Goal: Task Accomplishment & Management: Manage account settings

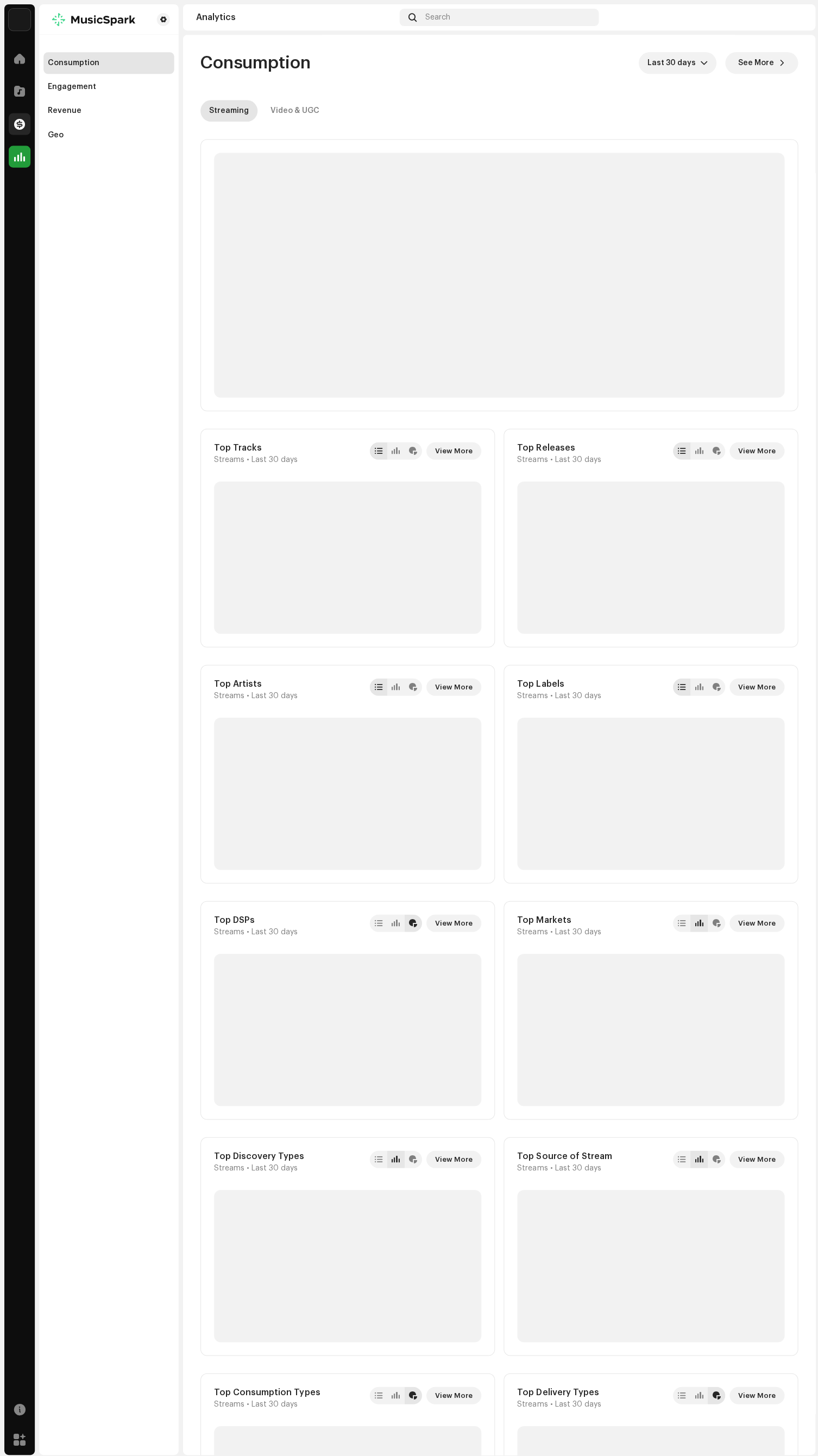
click at [18, 119] on span at bounding box center [19, 123] width 11 height 8
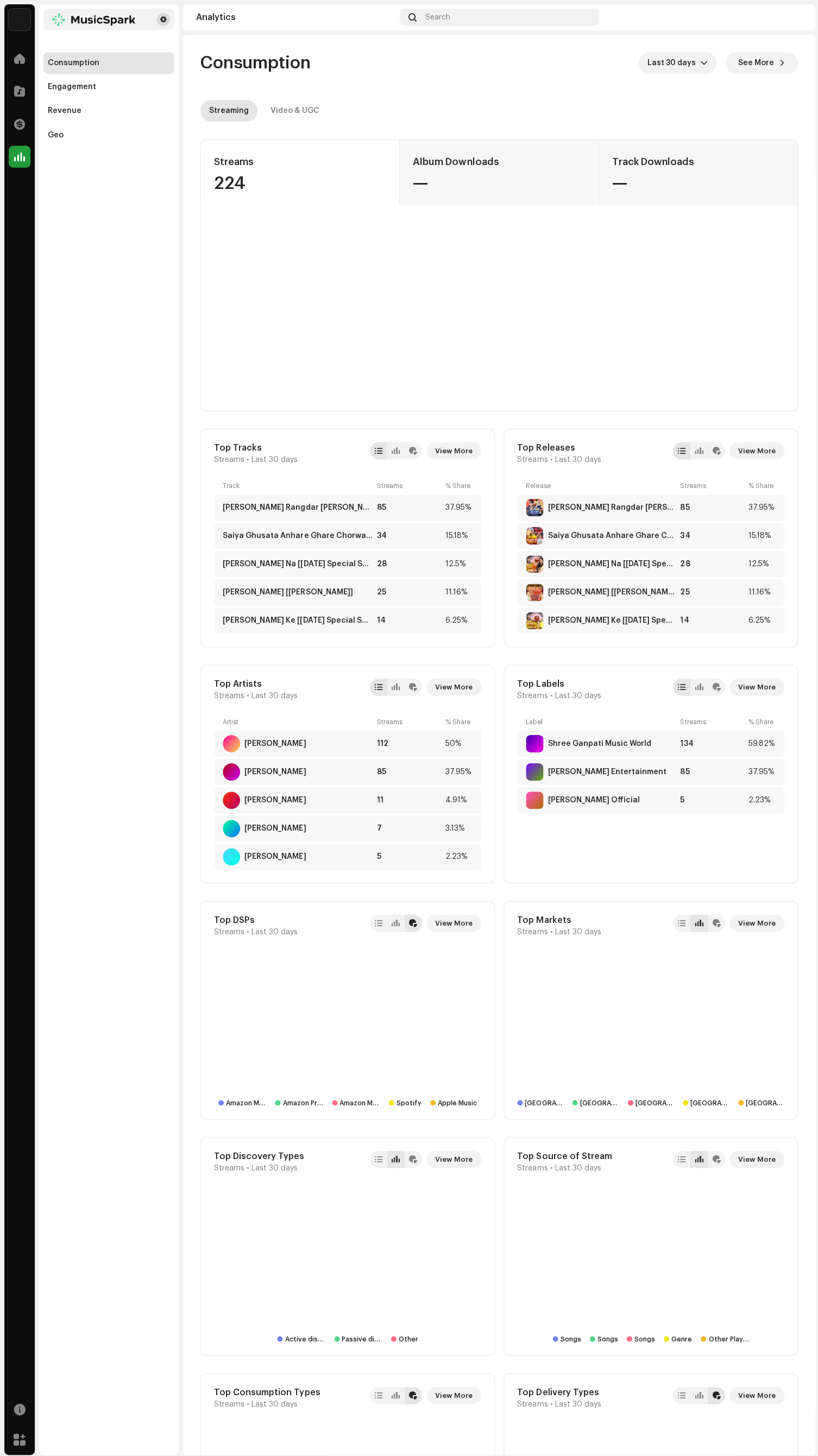
click at [162, 19] on span at bounding box center [163, 19] width 7 height 8
click at [162, 17] on span at bounding box center [163, 19] width 7 height 8
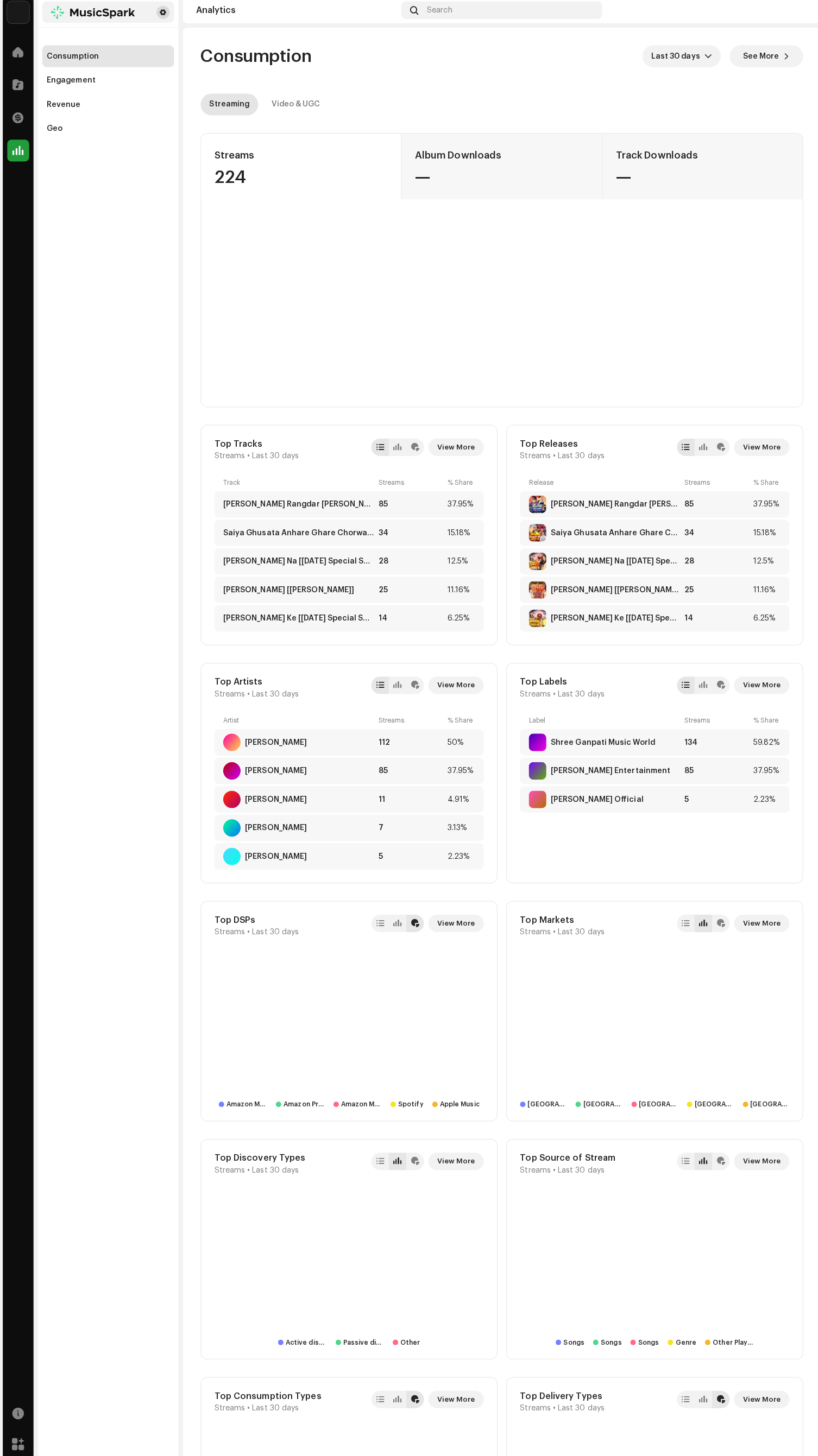
scroll to position [8, 0]
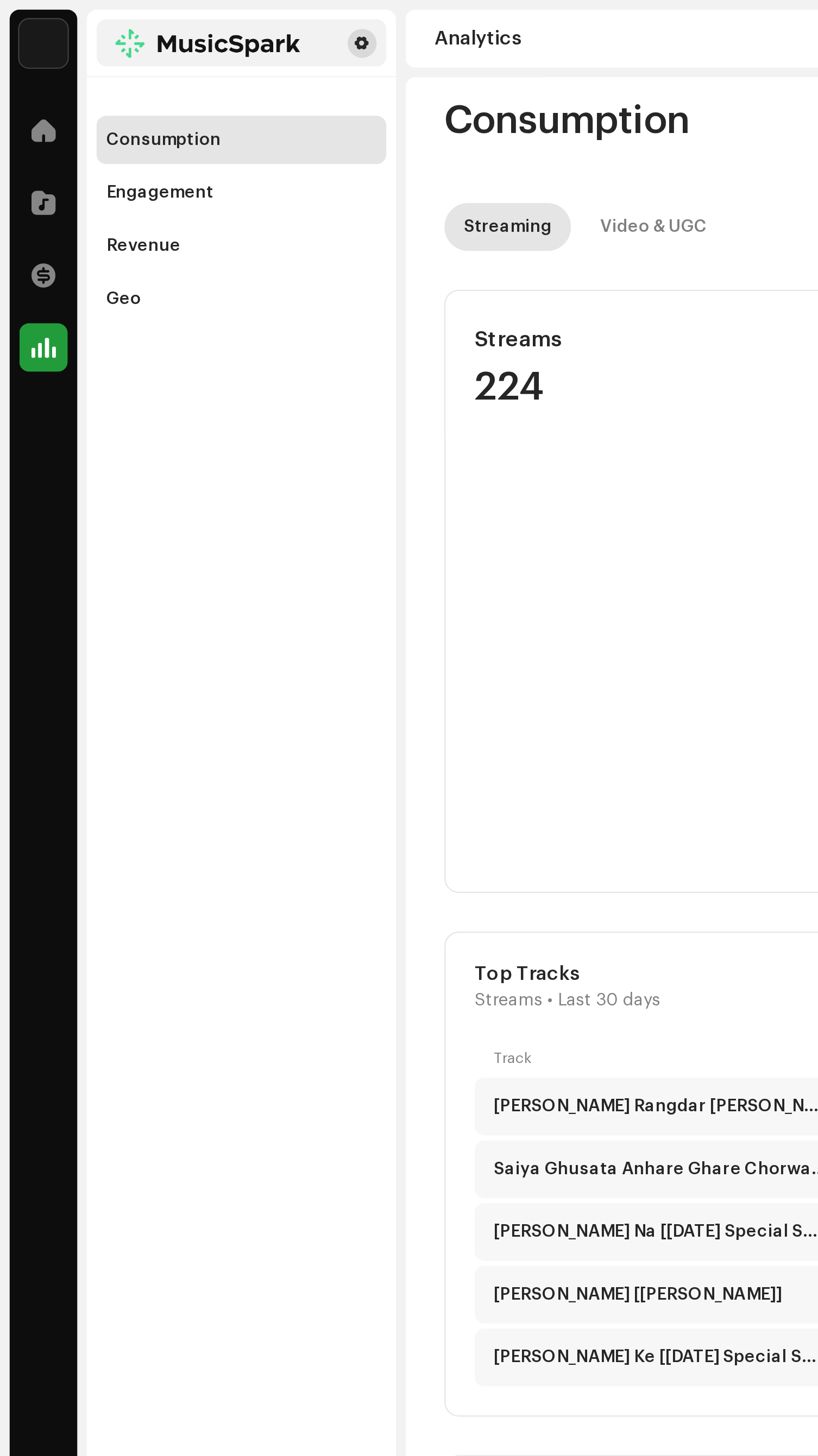
click at [162, 19] on span at bounding box center [163, 19] width 7 height 8
click at [160, 19] on span at bounding box center [163, 19] width 7 height 8
click at [162, 19] on span at bounding box center [163, 19] width 7 height 8
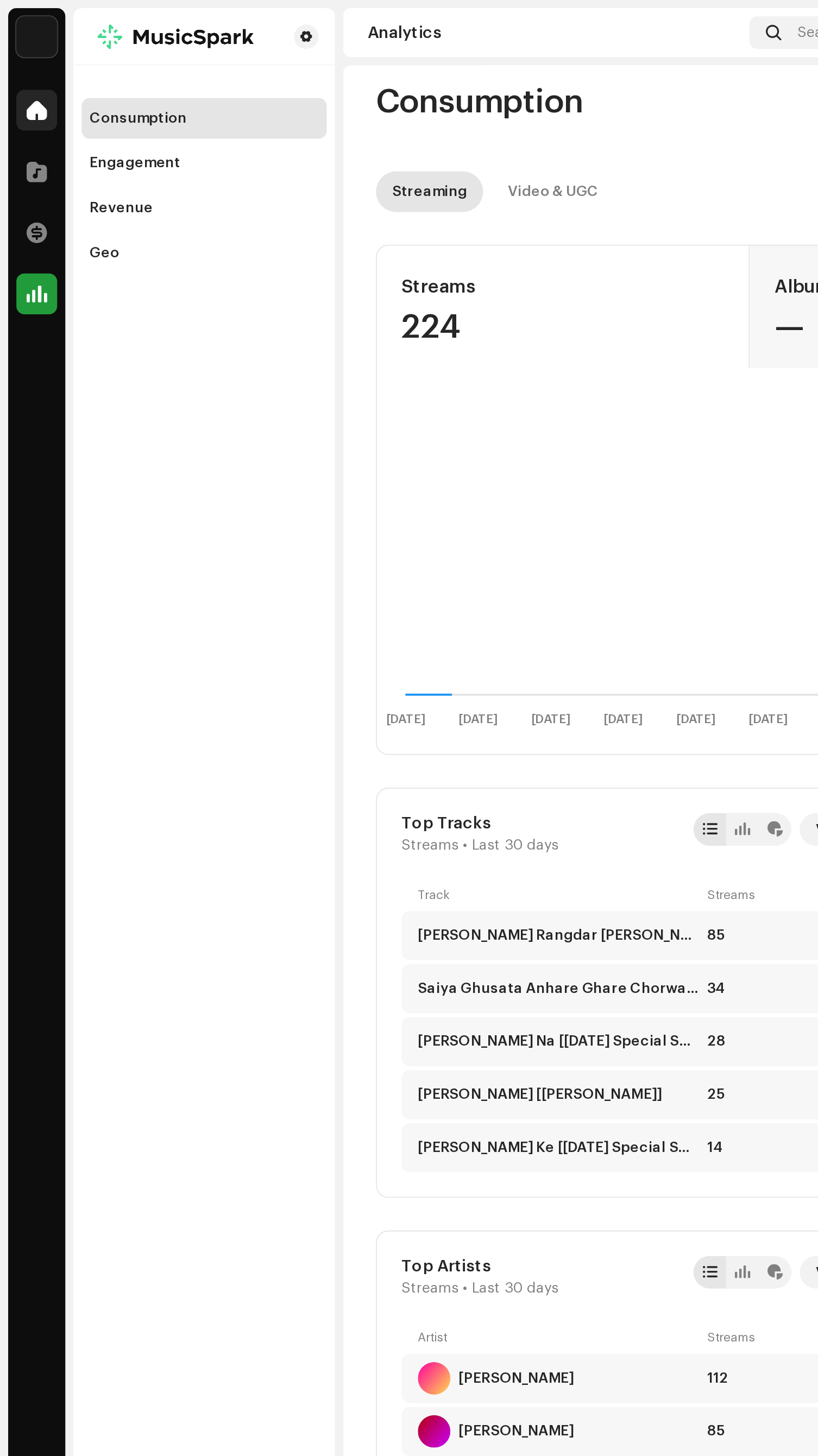
click at [16, 62] on span at bounding box center [19, 59] width 11 height 8
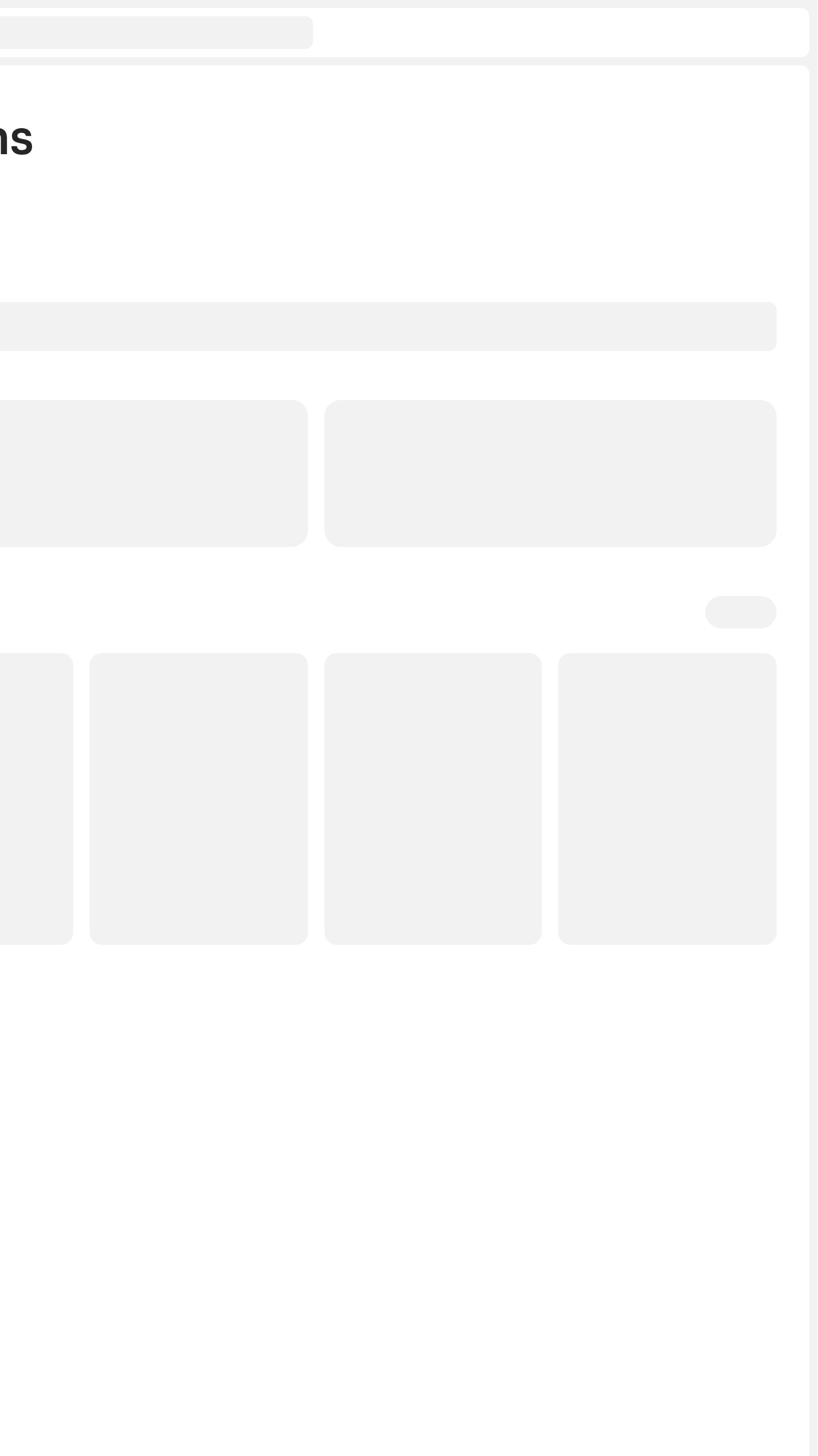
click at [788, 16] on img at bounding box center [791, 17] width 18 height 18
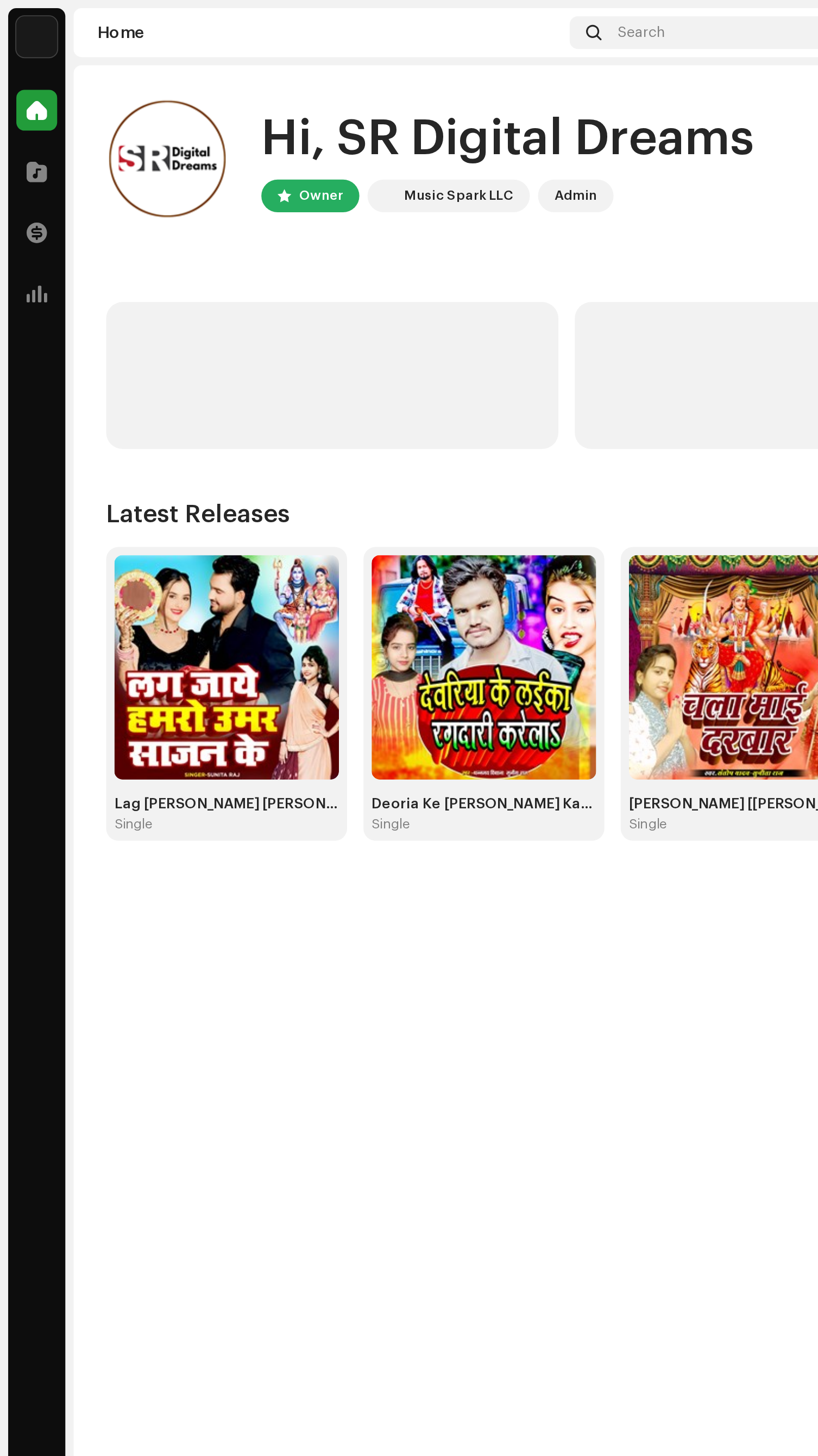
click at [15, 18] on img at bounding box center [19, 19] width 22 height 22
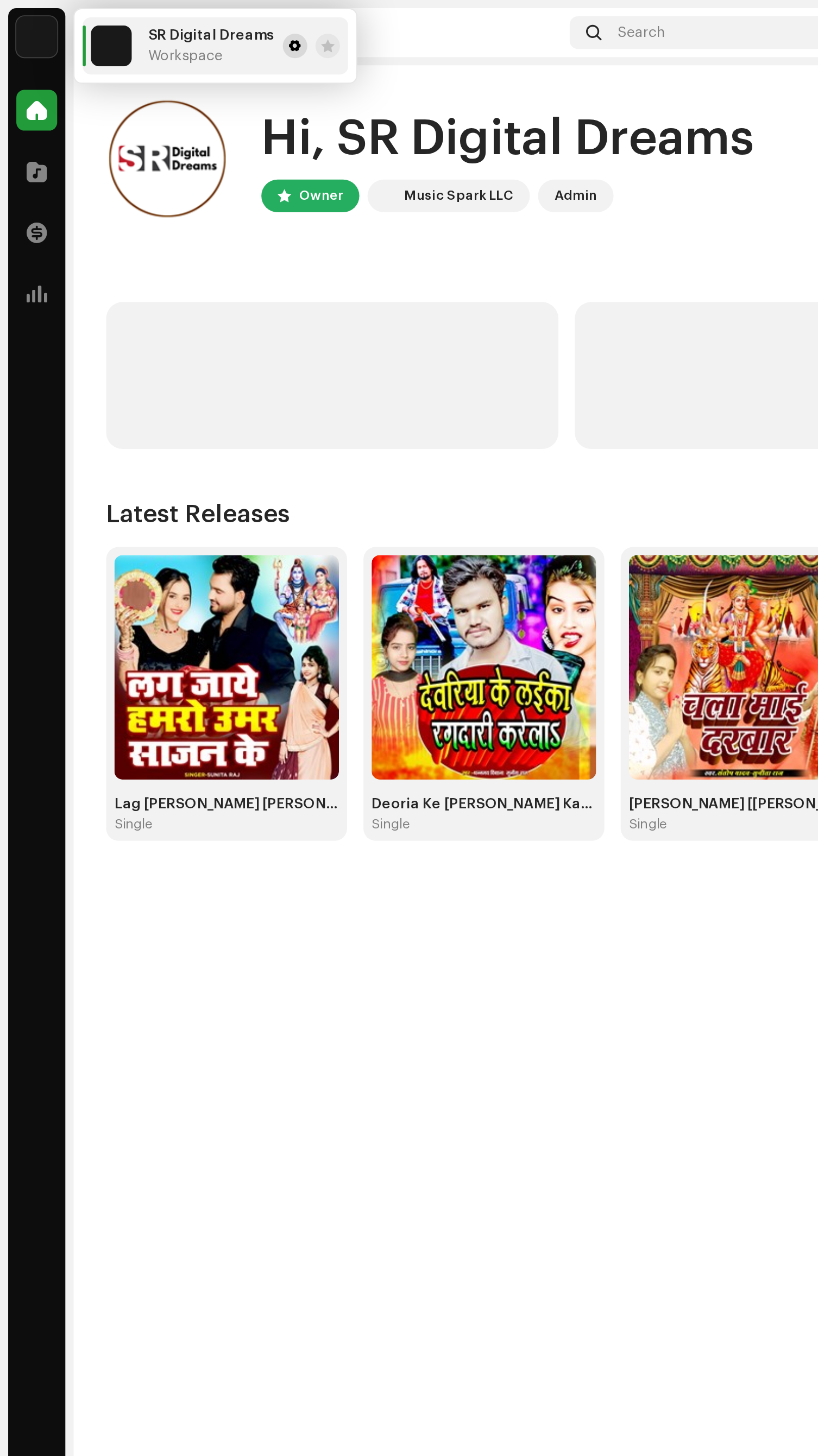
click at [154, 24] on span at bounding box center [157, 24] width 7 height 8
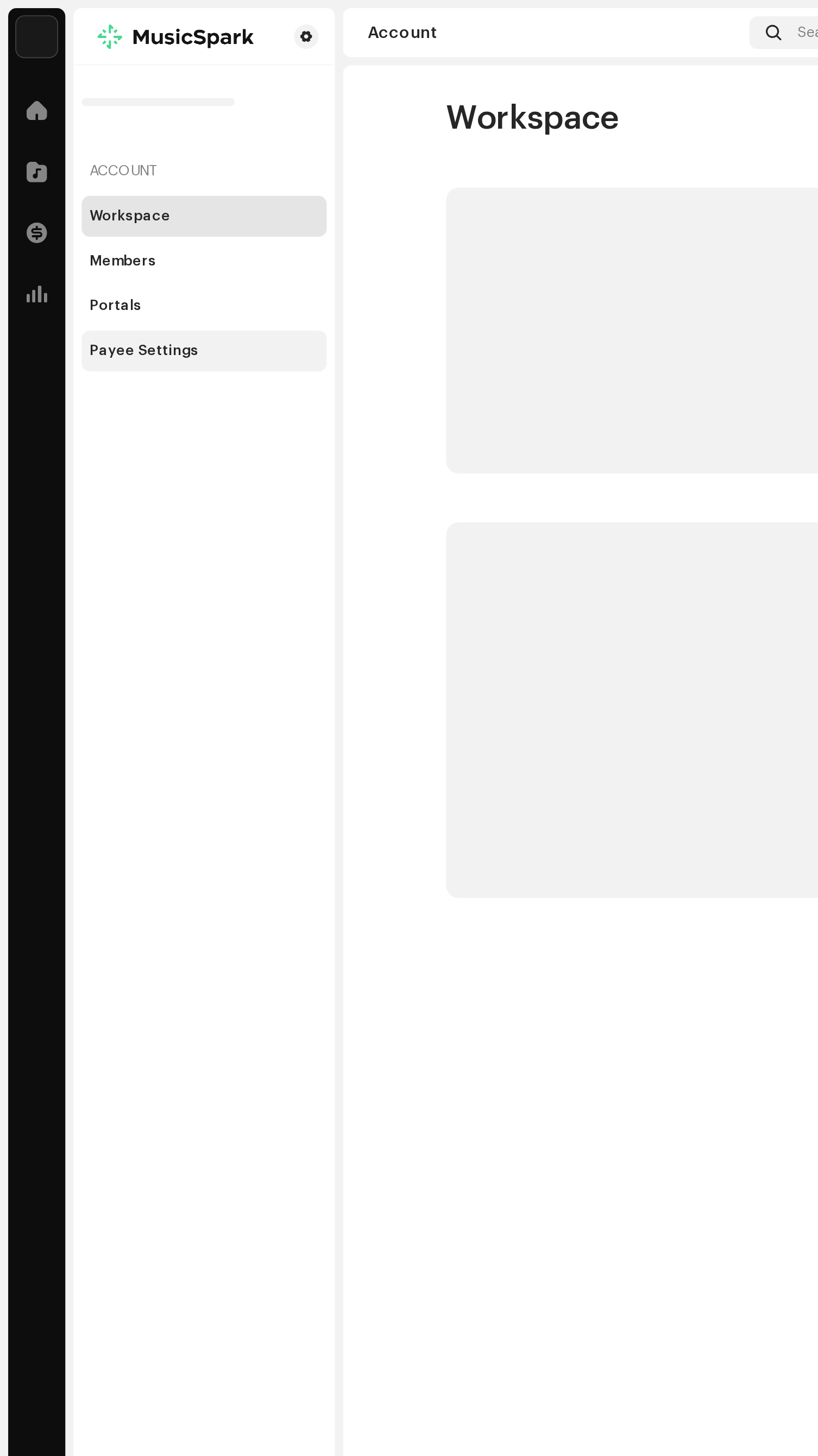
click at [97, 188] on div "Payee Settings" at bounding box center [77, 186] width 58 height 8
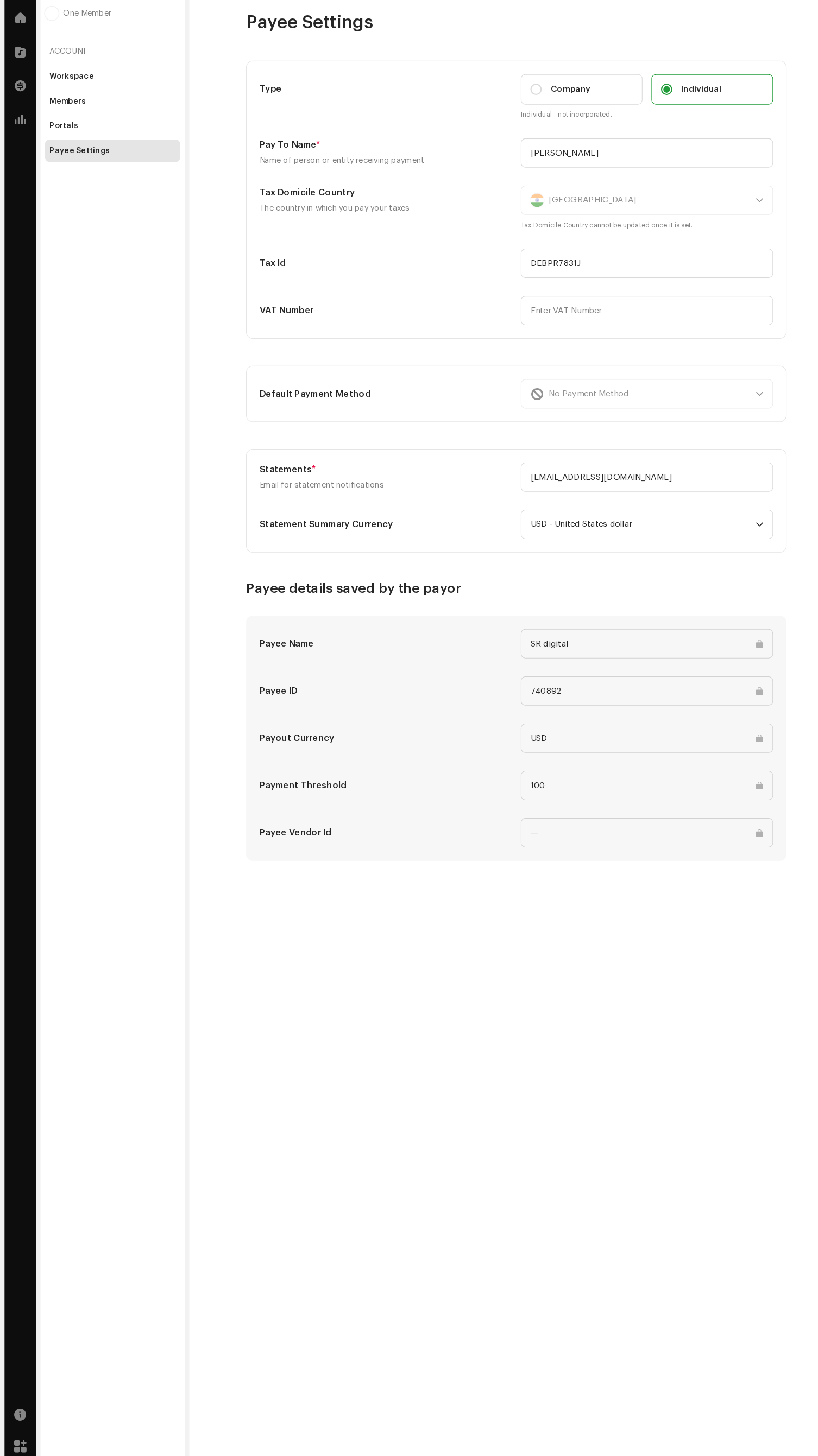
click at [704, 421] on div "No Payment Method" at bounding box center [624, 421] width 243 height 28
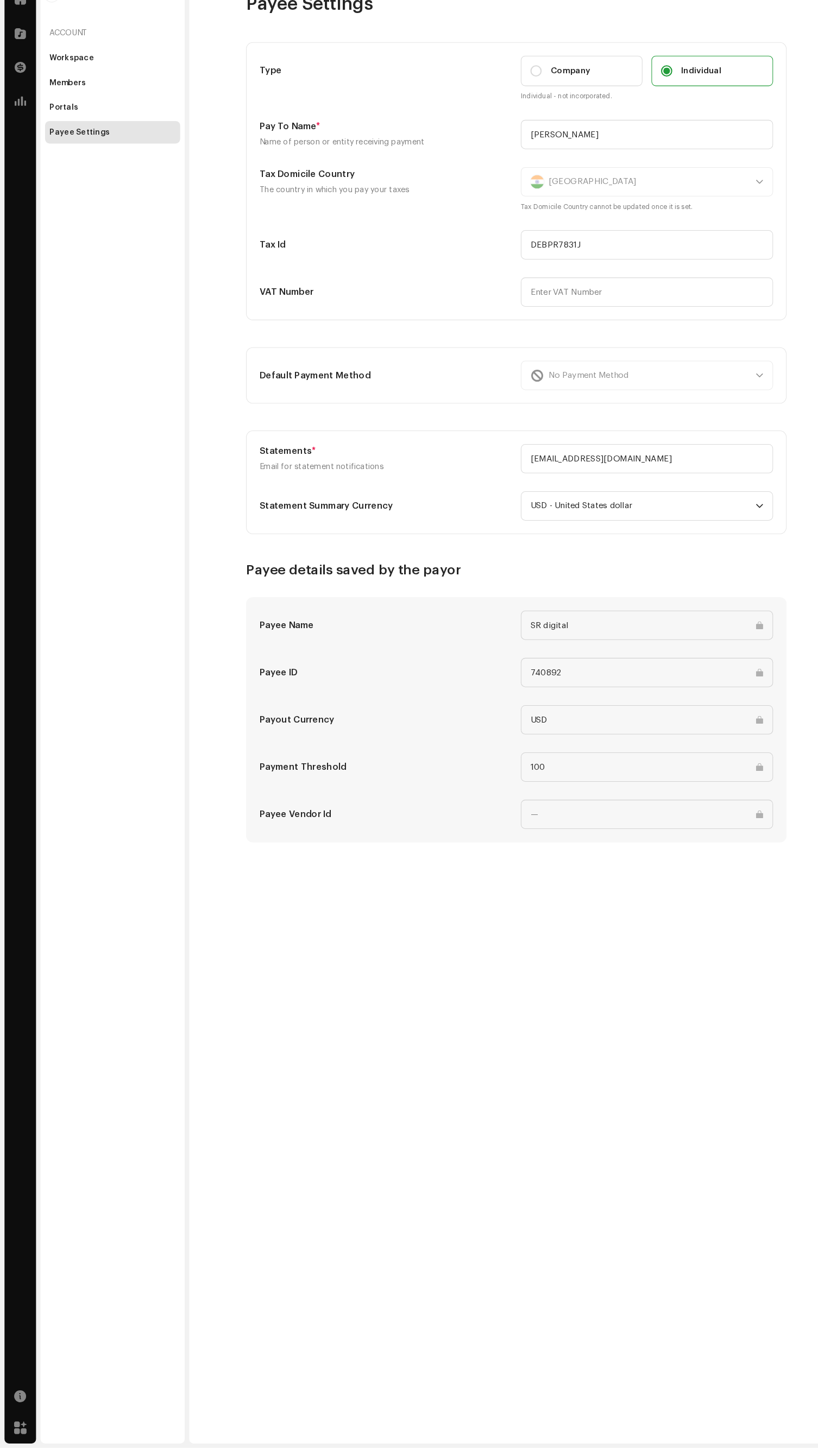
click at [727, 808] on input "100" at bounding box center [624, 799] width 243 height 28
click at [586, 429] on div "No Payment Method" at bounding box center [624, 421] width 243 height 28
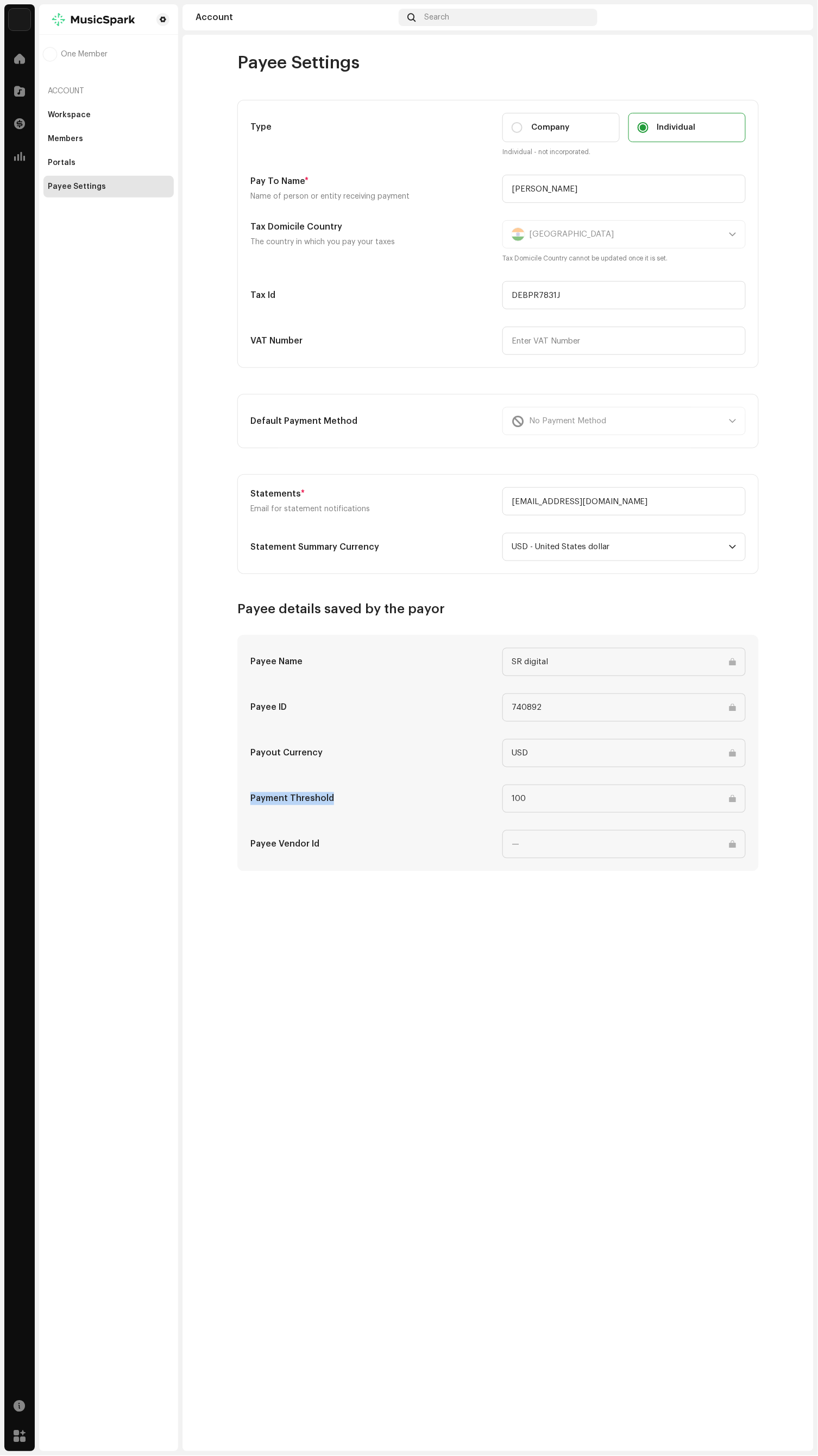
copy h5 "Payment Threshold"
click at [490, 998] on div "Payee Settings Type Company Individual Individual - not incorporated. Pay To Na…" at bounding box center [498, 743] width 631 height 1417
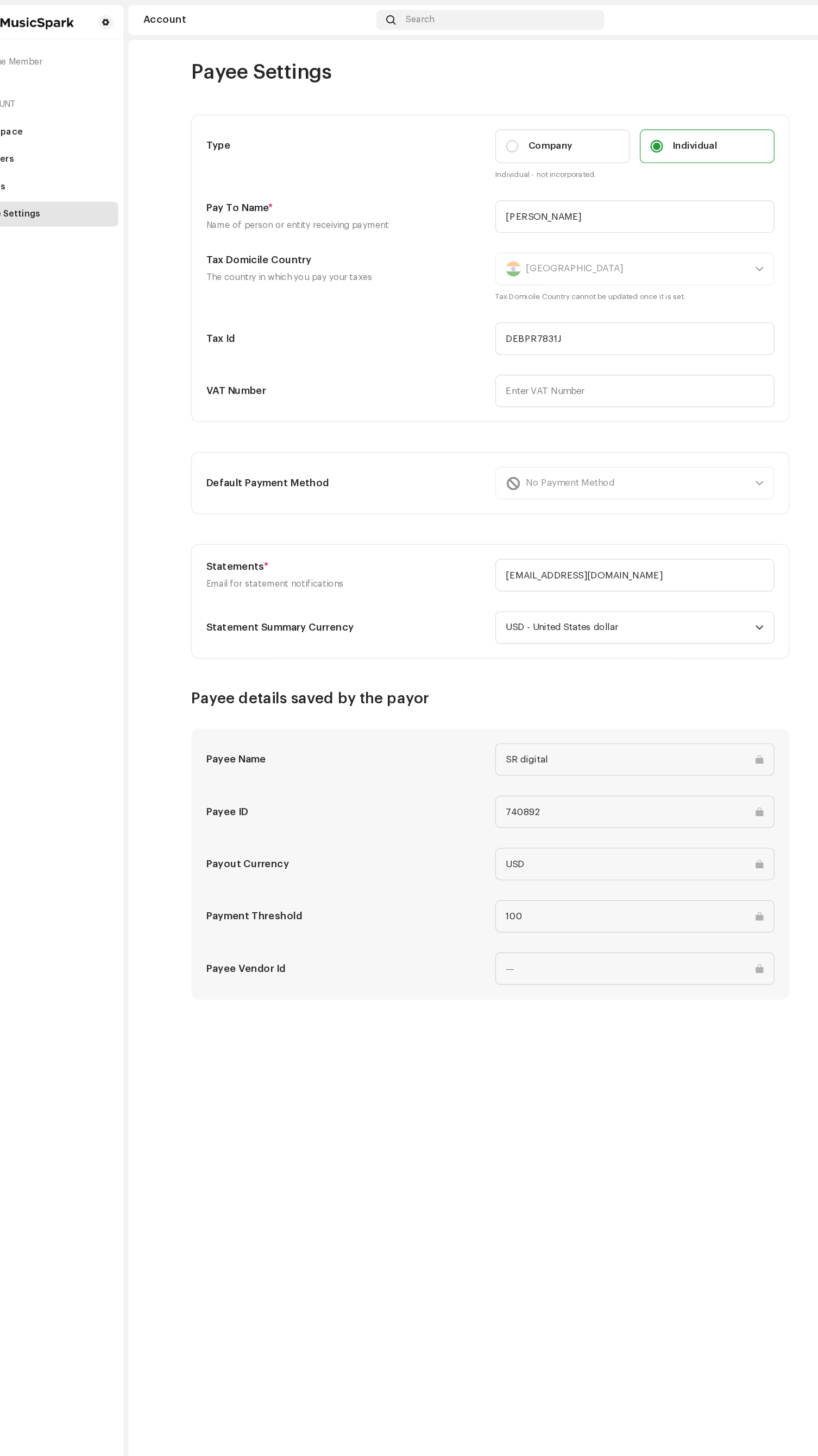
click at [74, 1099] on div "One Member Account Workspace Members Portals Payee Settings" at bounding box center [109, 728] width 139 height 1448
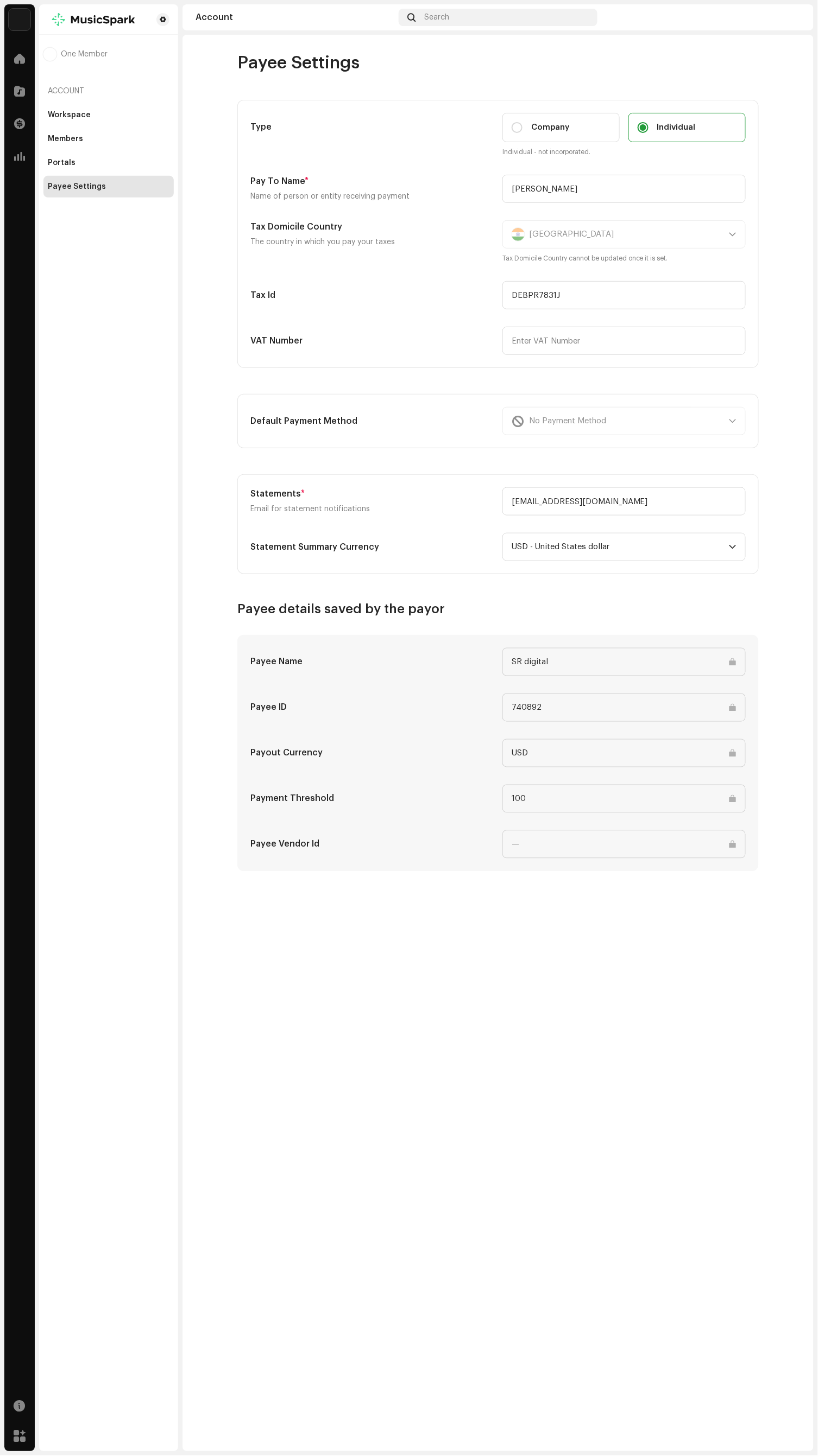
click at [527, 1184] on div "Payee Settings Type Company Individual Individual - not incorporated. Pay To Na…" at bounding box center [498, 743] width 631 height 1417
click at [61, 162] on div "Portals" at bounding box center [62, 163] width 28 height 8
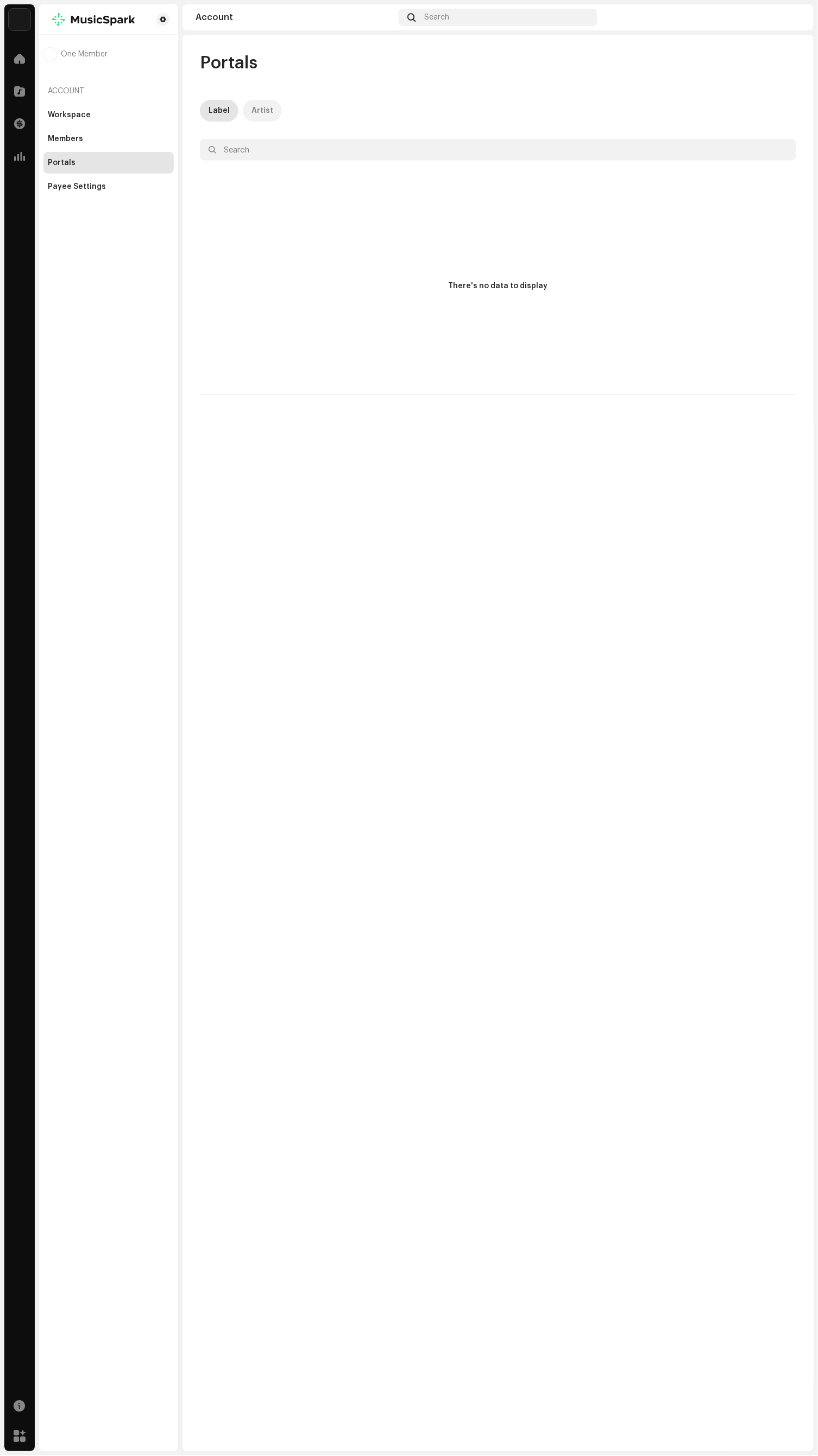
click at [254, 101] on div "Artist" at bounding box center [262, 111] width 22 height 22
click at [65, 139] on div "Members" at bounding box center [65, 139] width 35 height 8
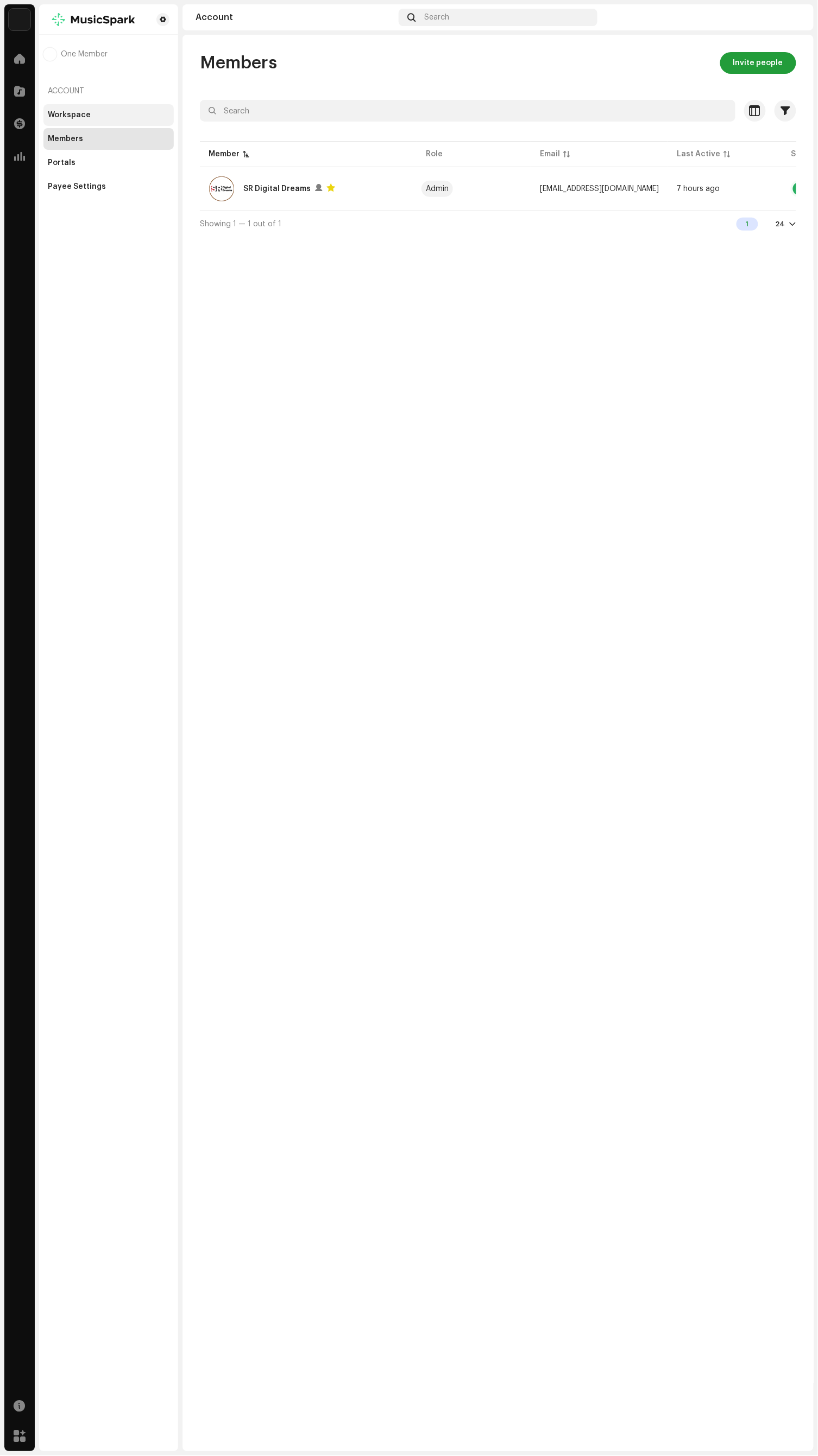
click at [68, 115] on div "Workspace" at bounding box center [69, 115] width 43 height 8
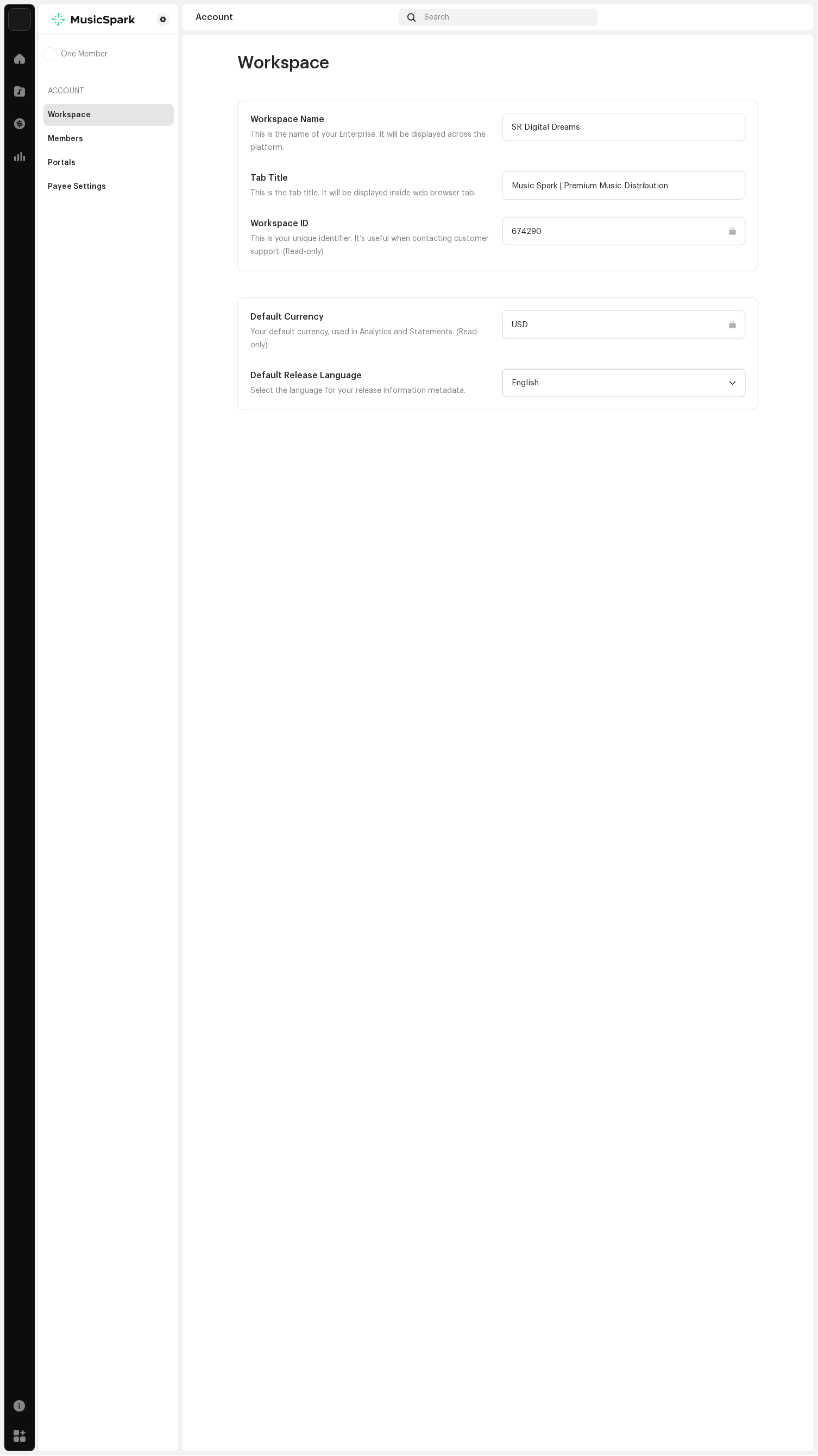
click at [579, 373] on span "English" at bounding box center [620, 383] width 217 height 27
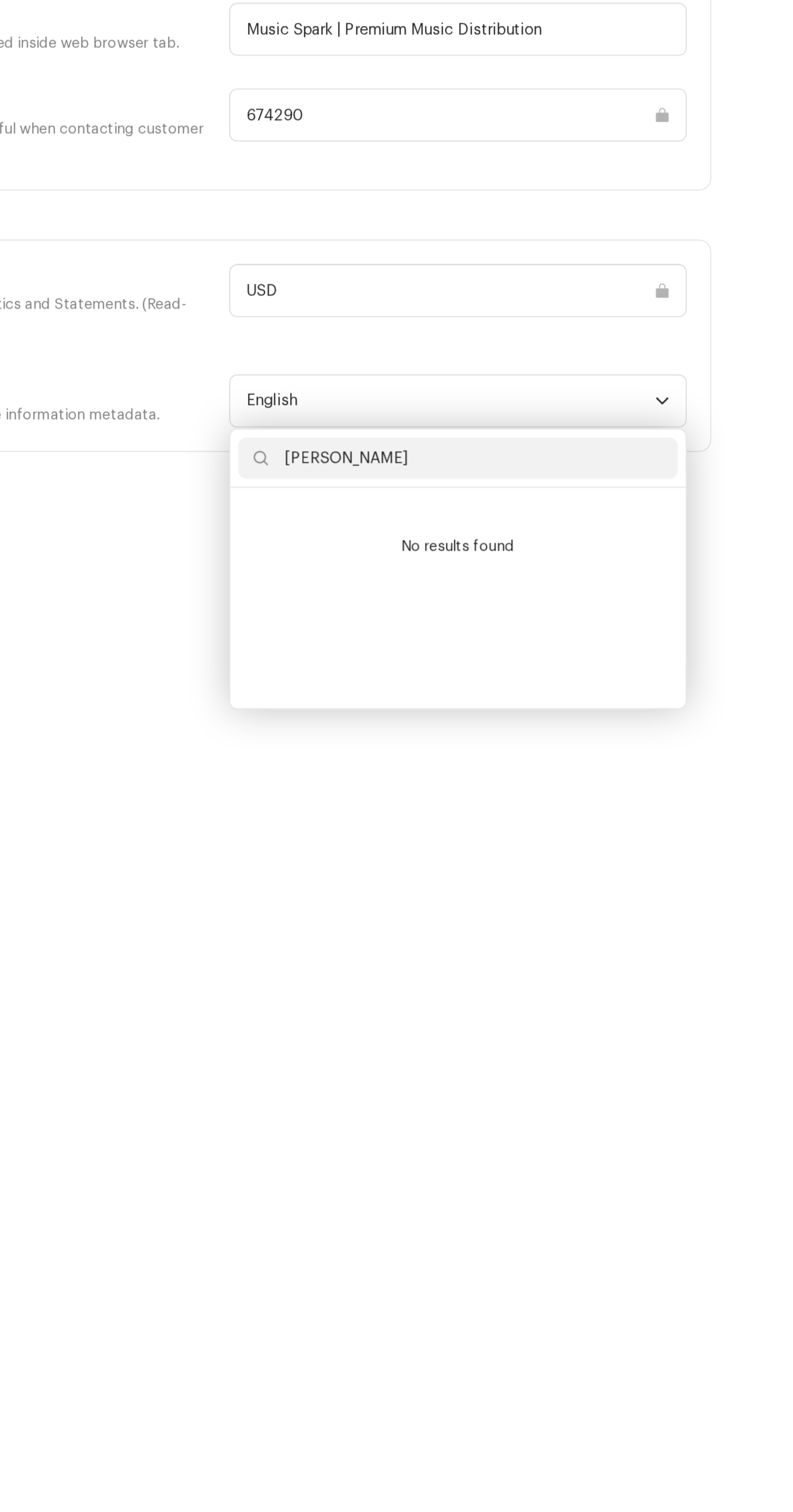
type input "[PERSON_NAME]"
click at [447, 486] on div "Workspace Workspace Name This is the name of your Enterprise. It will be displa…" at bounding box center [482, 770] width 612 height 1474
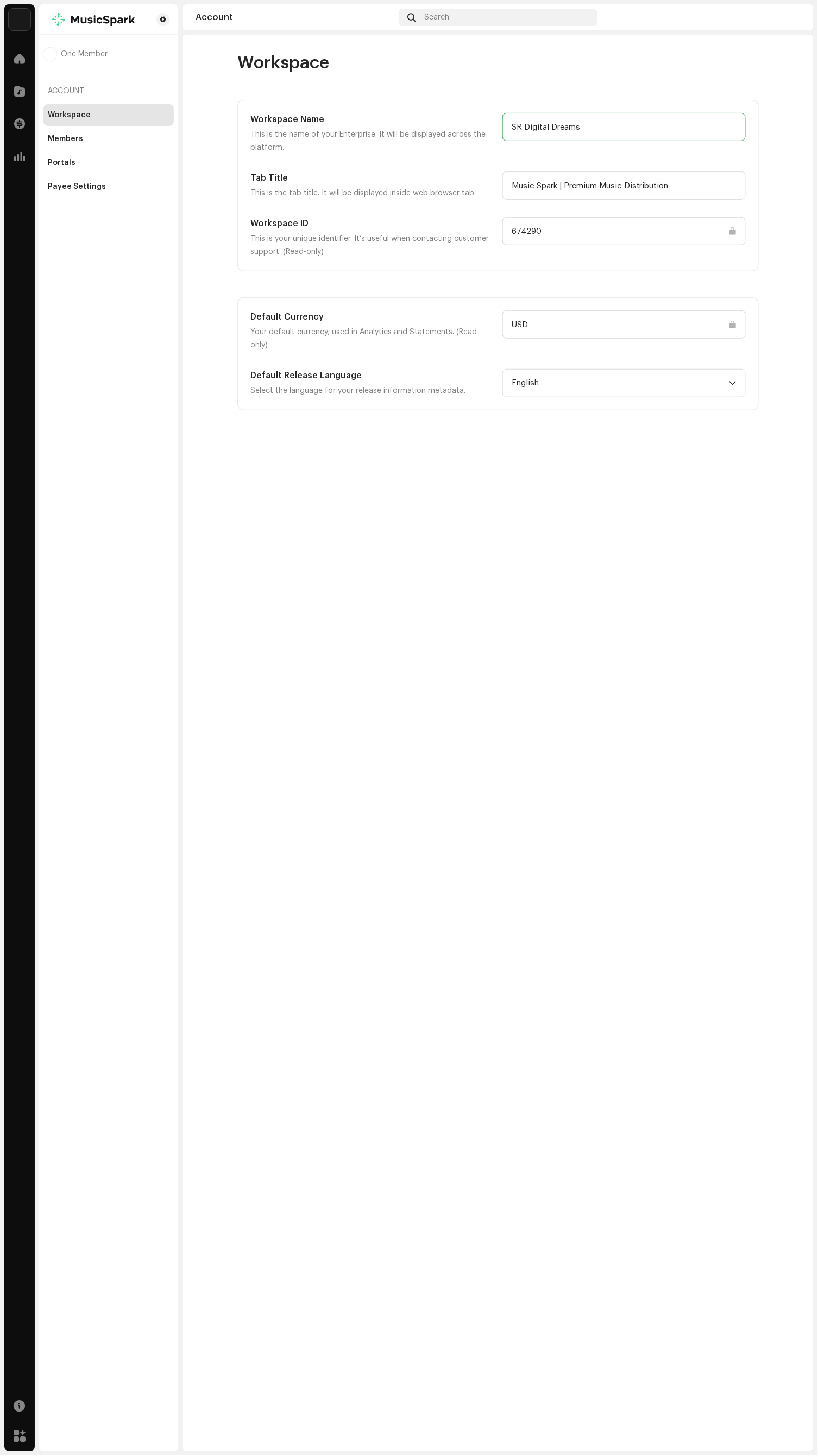
click at [624, 126] on input "SR Digital Dreams" at bounding box center [624, 127] width 243 height 28
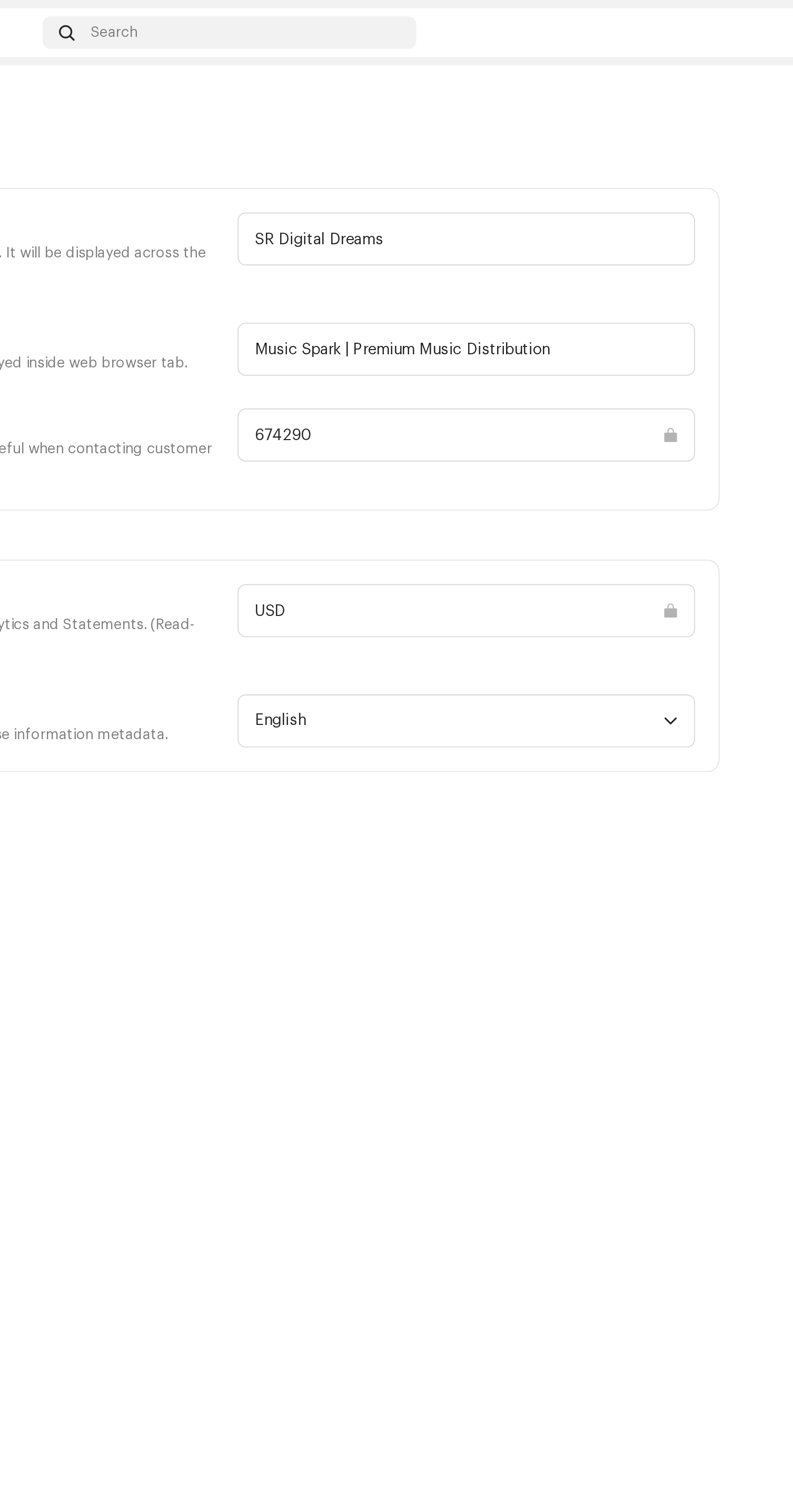
click at [664, 59] on div "Workspace" at bounding box center [482, 61] width 505 height 21
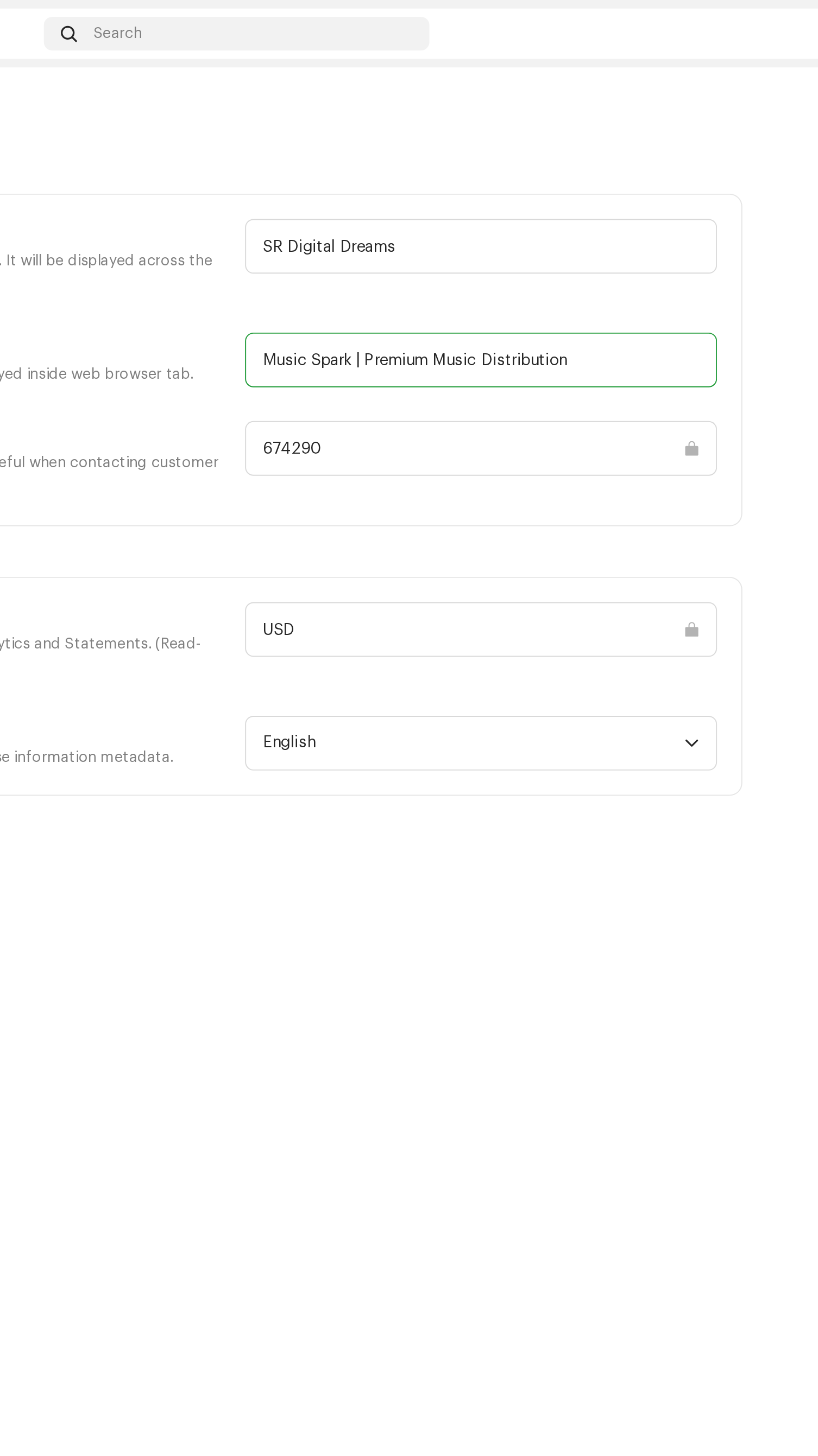
click at [687, 188] on input "Music Spark | Premium Music Distribution" at bounding box center [624, 185] width 243 height 28
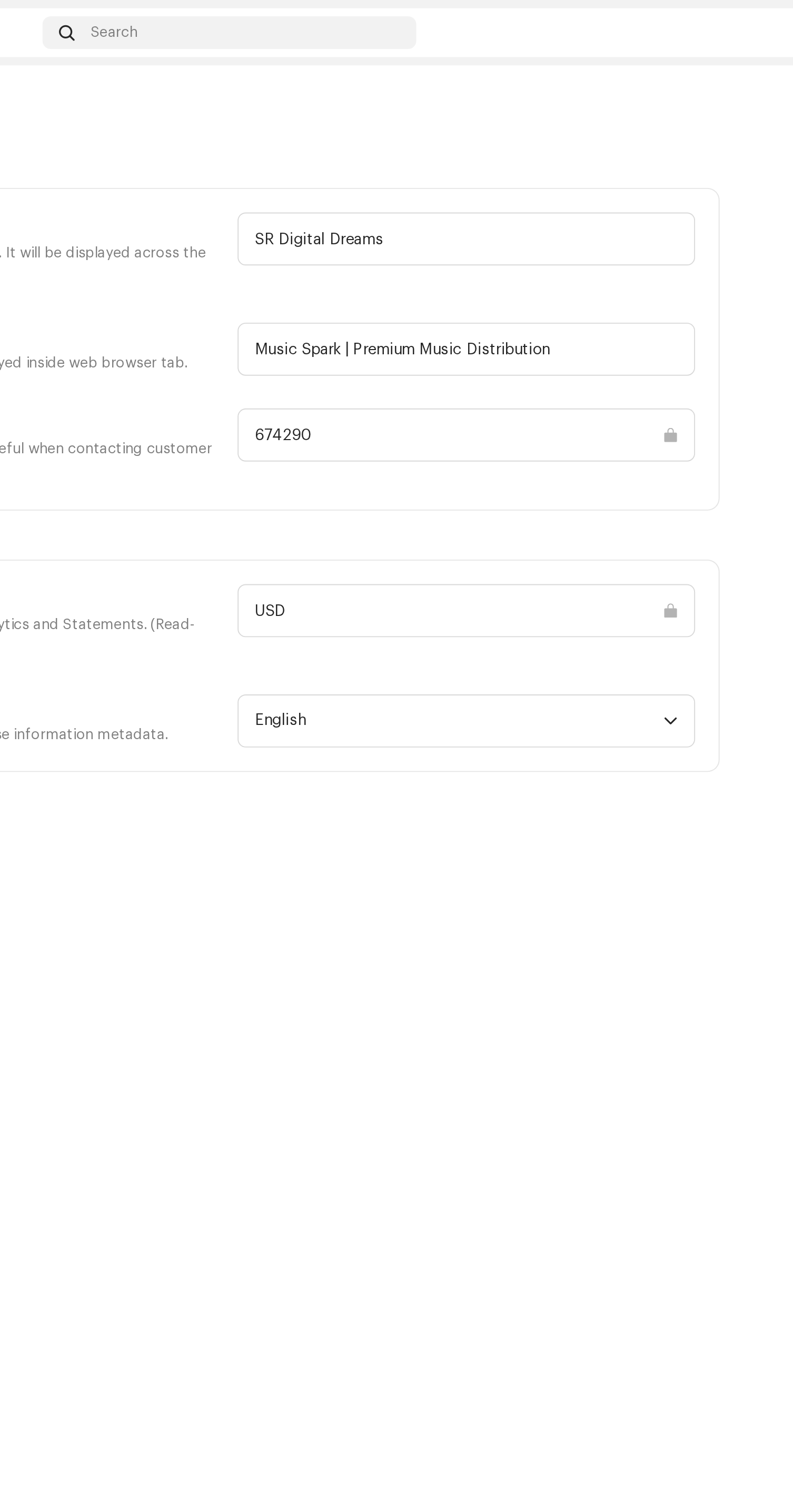
click at [555, 68] on div "Workspace" at bounding box center [482, 61] width 505 height 21
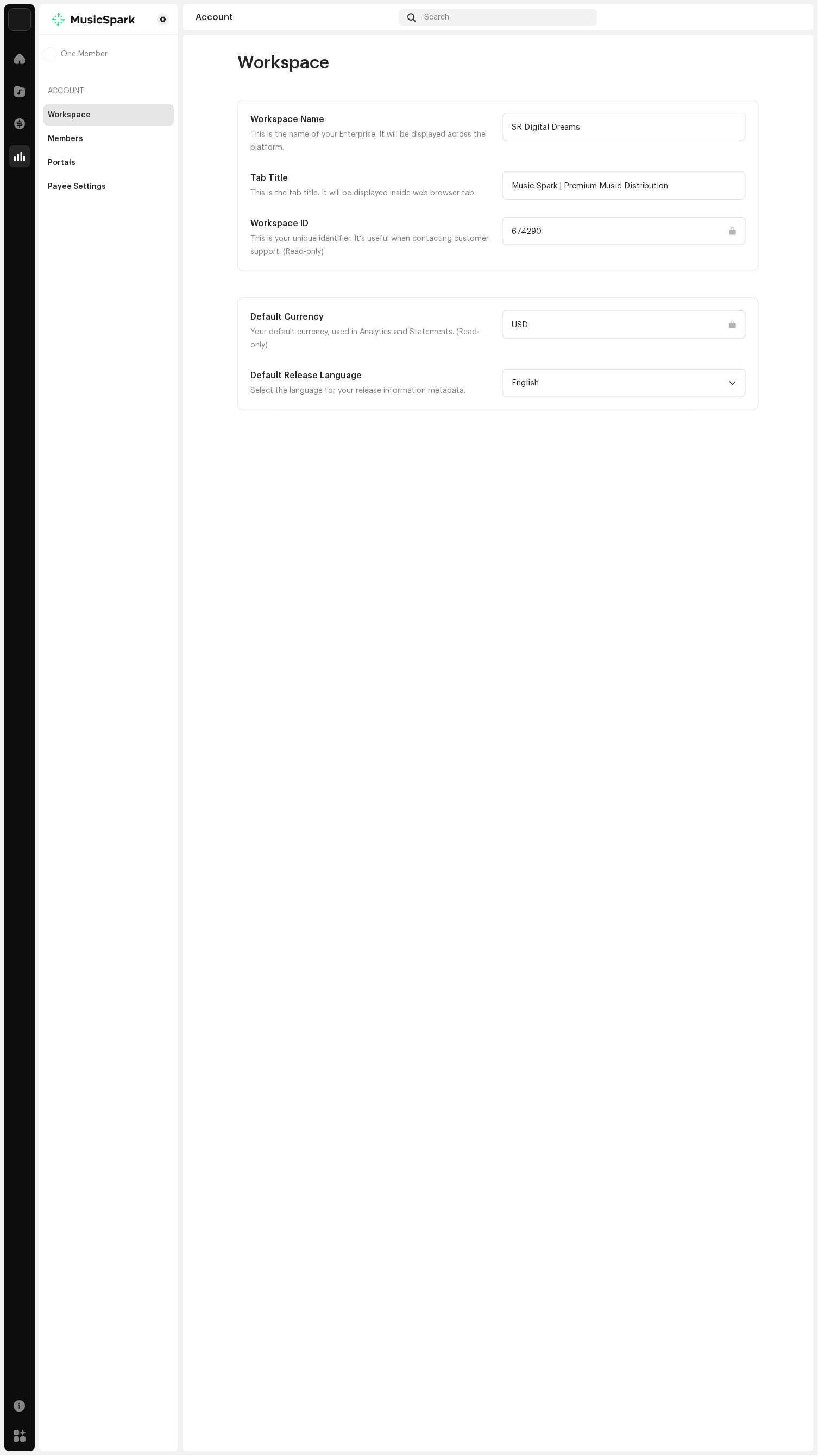
click at [19, 160] on span at bounding box center [19, 156] width 11 height 8
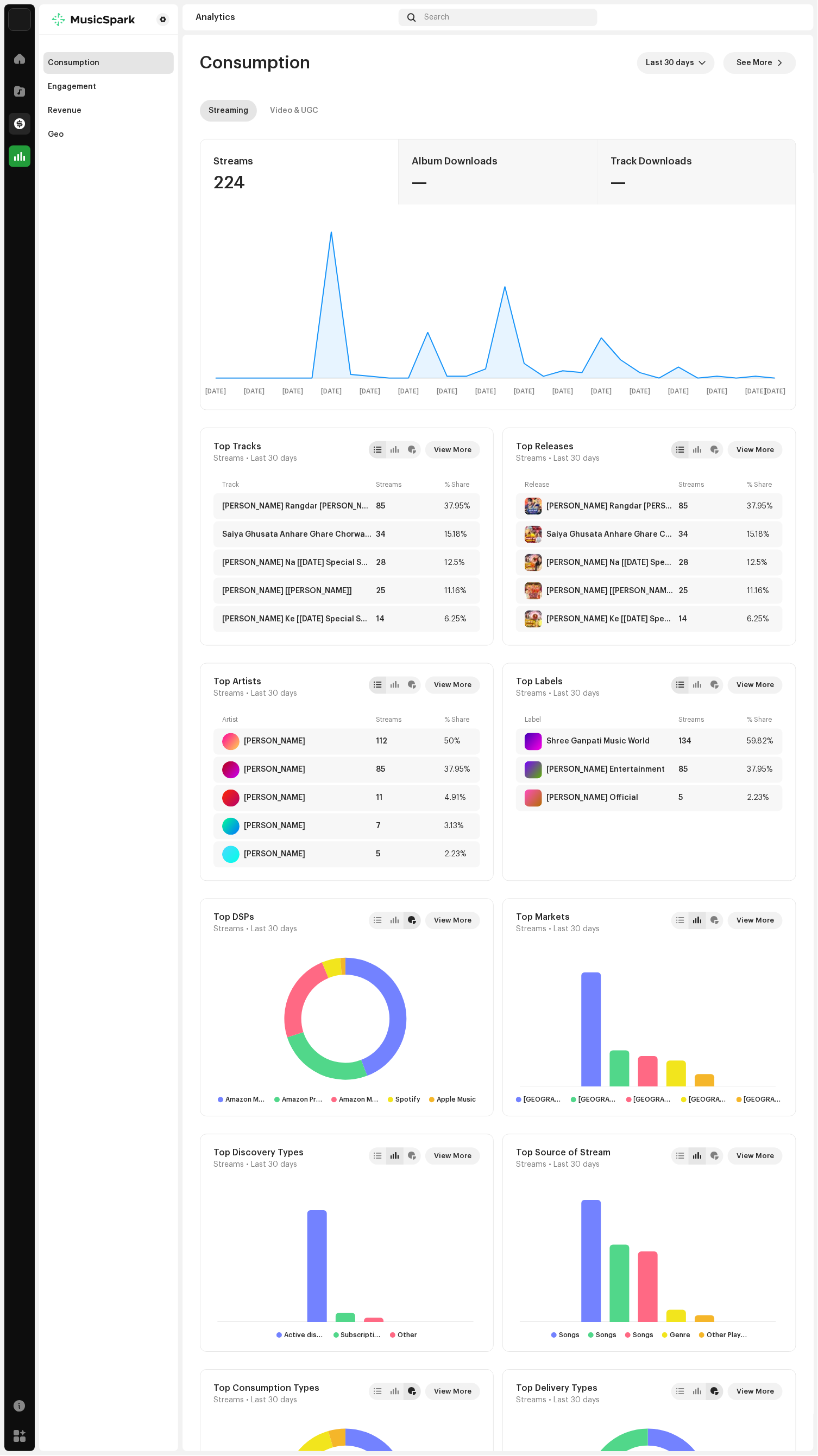
click at [19, 123] on span at bounding box center [19, 123] width 11 height 8
click at [19, 91] on span at bounding box center [19, 91] width 11 height 8
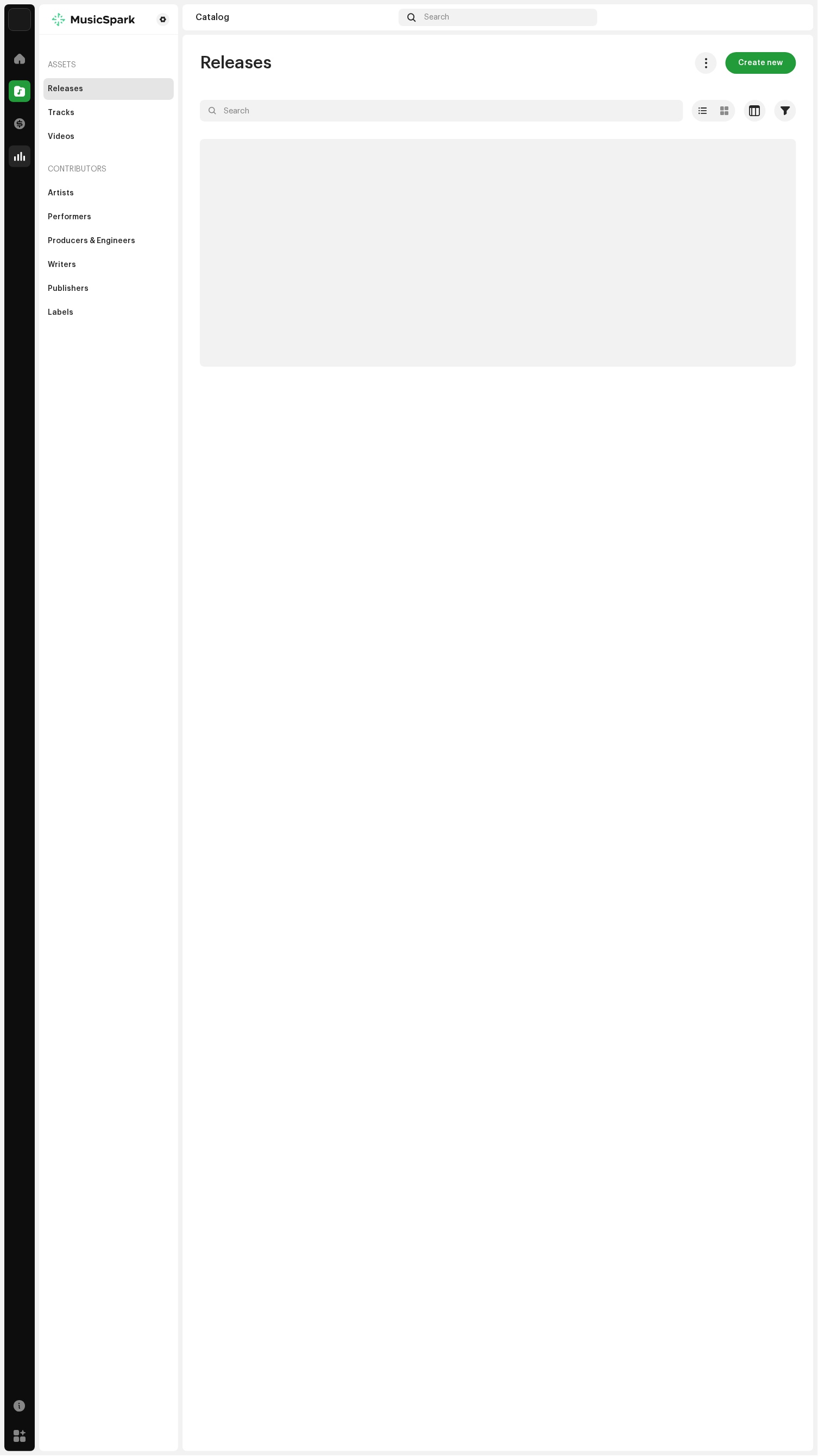
click at [19, 156] on span at bounding box center [19, 156] width 11 height 8
